Goal: Task Accomplishment & Management: Use online tool/utility

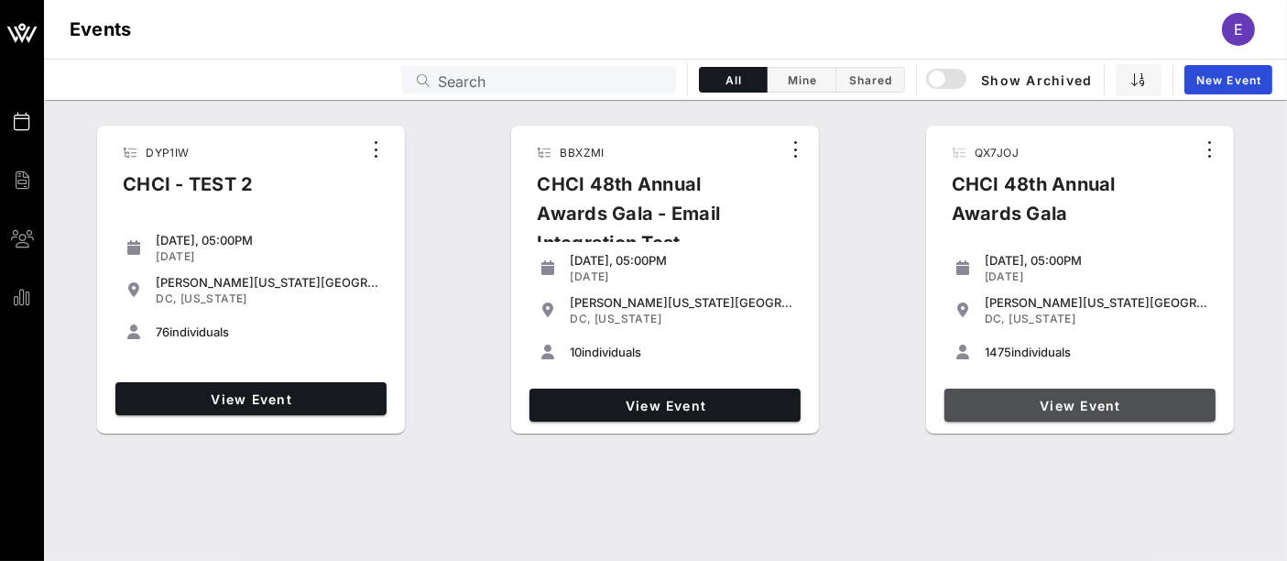
click at [1061, 410] on span "View Event" at bounding box center [1080, 406] width 257 height 16
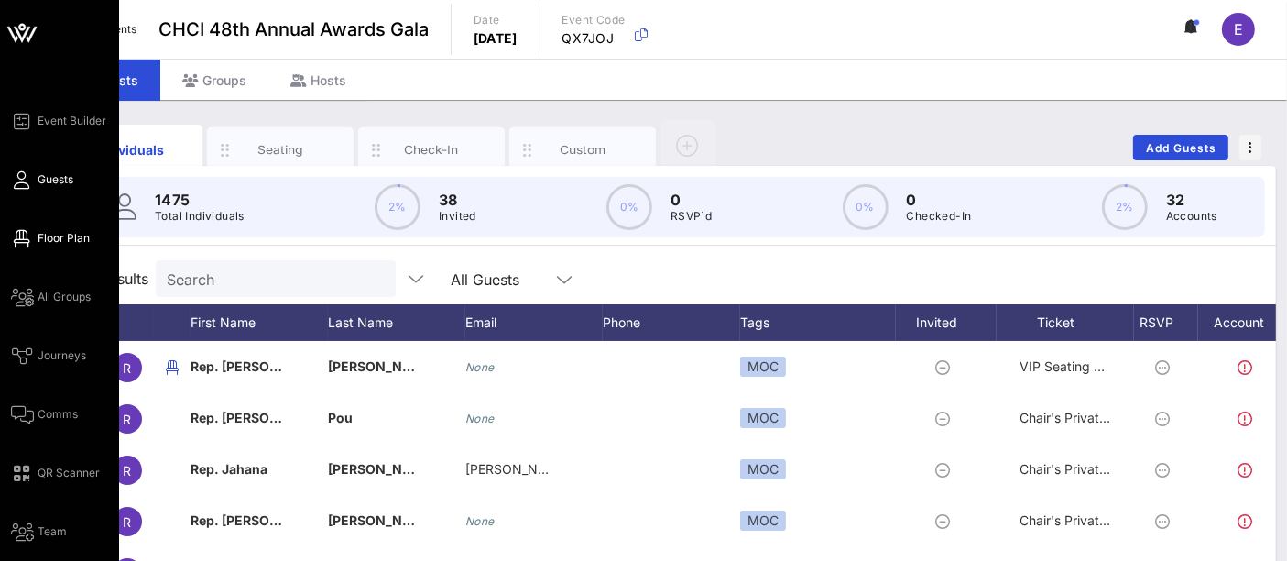
click at [69, 239] on span "Floor Plan" at bounding box center [64, 238] width 52 height 16
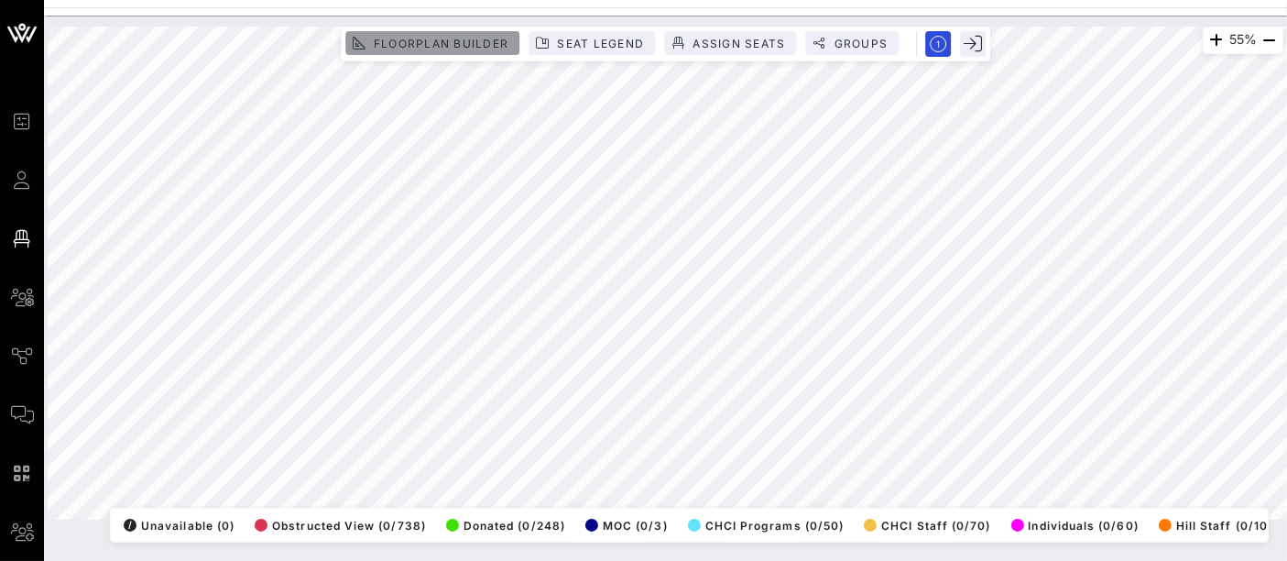
click at [478, 32] on button "Floorplan Builder" at bounding box center [432, 43] width 174 height 24
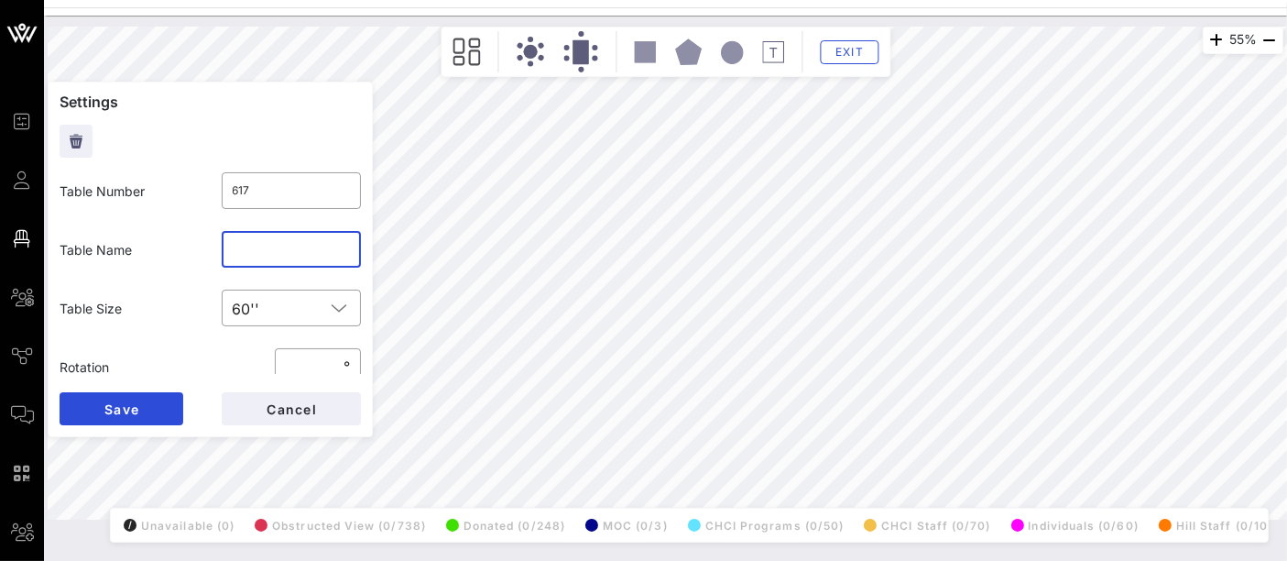
click at [266, 243] on input "text" at bounding box center [292, 249] width 118 height 29
type input "CTIA"
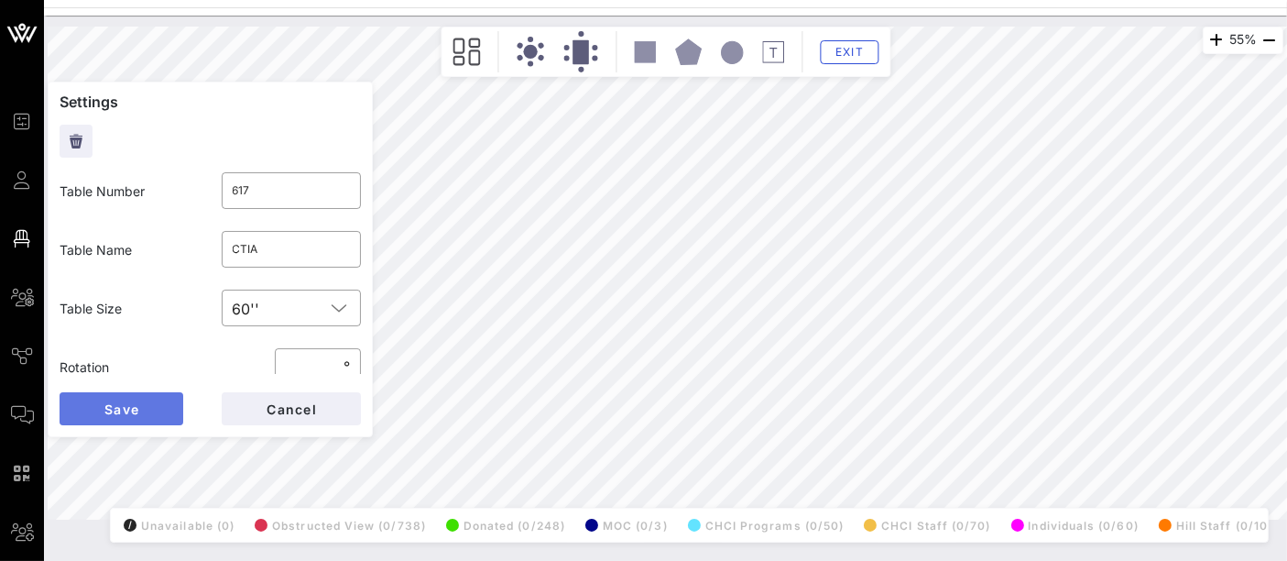
click at [182, 394] on button "Save" at bounding box center [122, 408] width 124 height 33
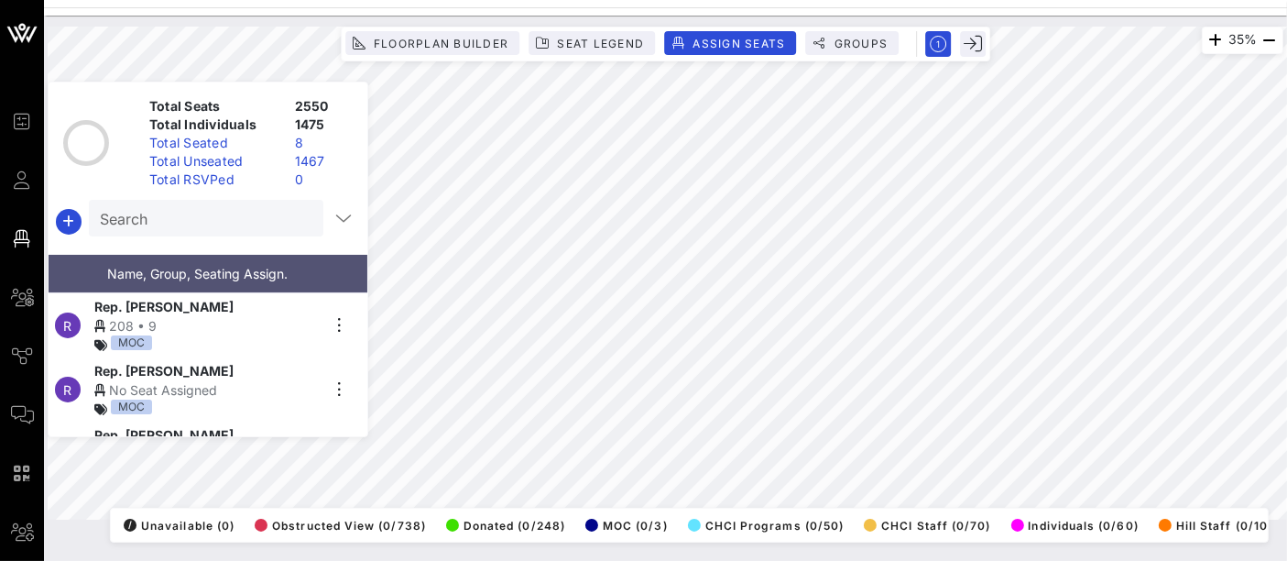
scroll to position [0, 181]
